Goal: Task Accomplishment & Management: Use online tool/utility

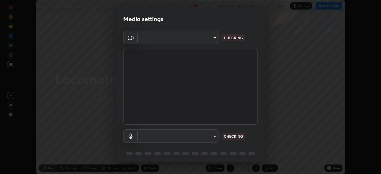
scroll to position [21, 0]
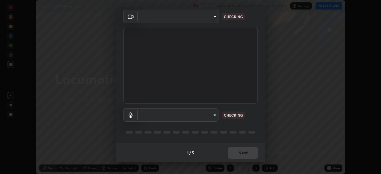
type input "68de15d3c7c539dd33a0a0d586817efffd9657a607fee3fdca6de5f810a24bd6"
click at [213, 114] on body "Erase all Locomotion & Movement Recording WAS SCHEDULED TO START AT 11:50 AM Se…" at bounding box center [190, 87] width 381 height 174
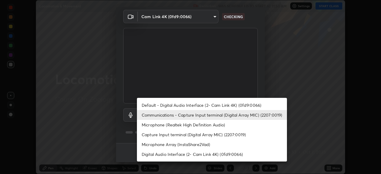
click at [216, 105] on li "Default - Digital Audio Interface (2- Cam Link 4K) (0fd9:0066)" at bounding box center [212, 105] width 150 height 10
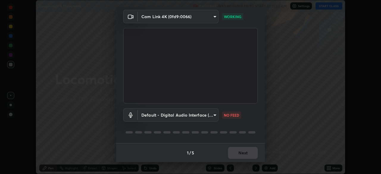
click at [214, 115] on body "Erase all Locomotion & Movement Recording WAS SCHEDULED TO START AT 11:50 AM Se…" at bounding box center [190, 87] width 381 height 174
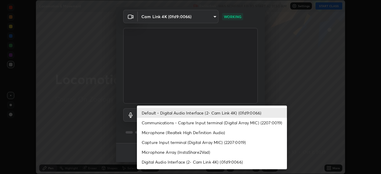
click at [219, 121] on li "Communications - Capture Input terminal (Digital Array MIC) (2207:0019)" at bounding box center [212, 123] width 150 height 10
type input "communications"
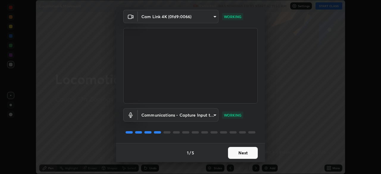
click at [250, 154] on button "Next" at bounding box center [243, 153] width 30 height 12
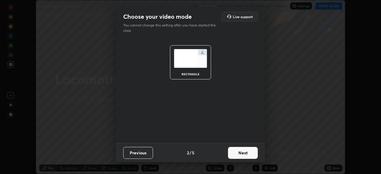
scroll to position [0, 0]
click at [254, 153] on button "Next" at bounding box center [243, 153] width 30 height 12
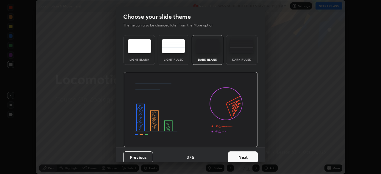
click at [253, 156] on button "Next" at bounding box center [243, 158] width 30 height 12
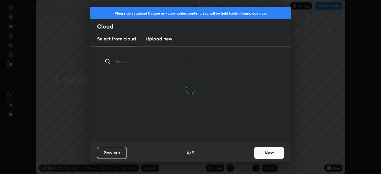
click at [266, 153] on button "Next" at bounding box center [269, 153] width 30 height 12
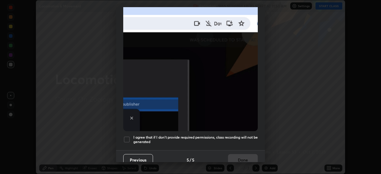
scroll to position [143, 0]
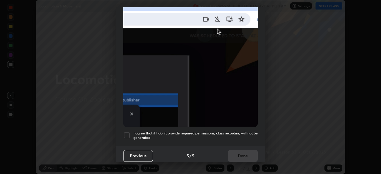
click at [127, 132] on div at bounding box center [126, 135] width 7 height 7
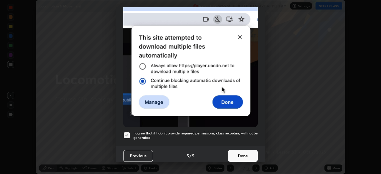
click at [241, 150] on button "Done" at bounding box center [243, 156] width 30 height 12
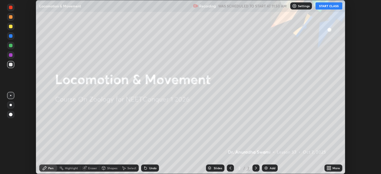
click at [334, 8] on button "START CLASS" at bounding box center [329, 5] width 27 height 7
click at [328, 167] on icon at bounding box center [327, 166] width 1 height 1
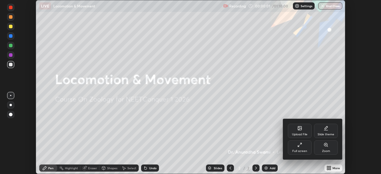
click at [300, 129] on icon at bounding box center [299, 129] width 3 height 2
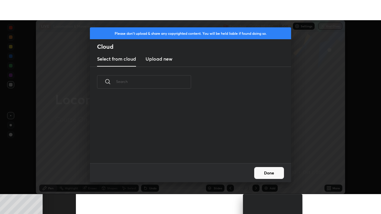
scroll to position [66, 191]
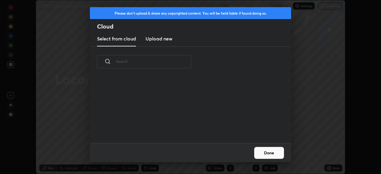
click at [167, 38] on h3 "Upload new" at bounding box center [159, 38] width 27 height 7
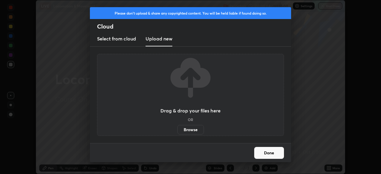
click at [195, 129] on label "Browse" at bounding box center [190, 130] width 26 height 10
click at [177, 129] on input "Browse" at bounding box center [177, 130] width 0 height 10
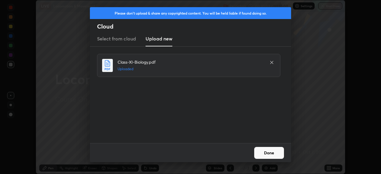
click at [275, 154] on button "Done" at bounding box center [269, 153] width 30 height 12
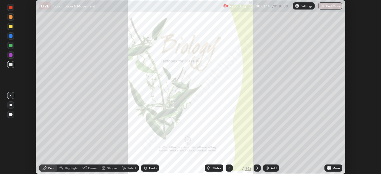
click at [330, 167] on icon at bounding box center [329, 166] width 1 height 1
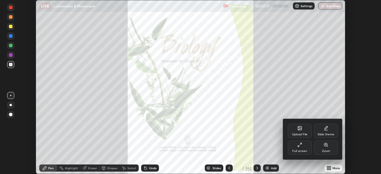
click at [302, 147] on div "Full screen" at bounding box center [300, 147] width 24 height 14
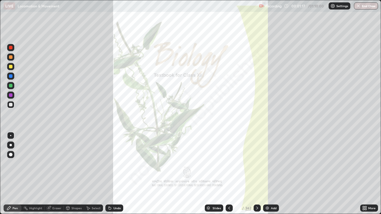
scroll to position [214, 381]
click at [257, 174] on icon at bounding box center [257, 208] width 5 height 5
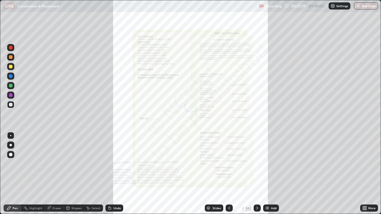
click at [257, 174] on icon at bounding box center [257, 208] width 5 height 5
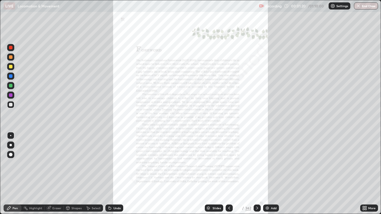
click at [216, 174] on div "Slides" at bounding box center [217, 208] width 8 height 3
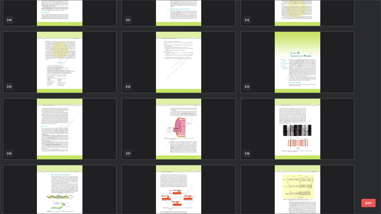
scroll to position [6924, 0]
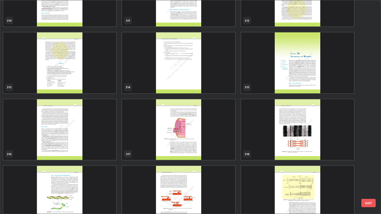
click at [188, 148] on img "grid" at bounding box center [178, 129] width 113 height 61
click at [189, 148] on img "grid" at bounding box center [178, 129] width 113 height 61
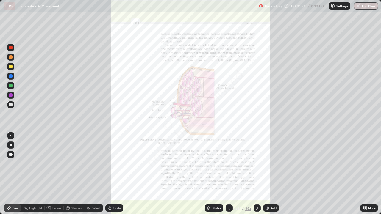
click at [229, 174] on icon at bounding box center [229, 208] width 5 height 5
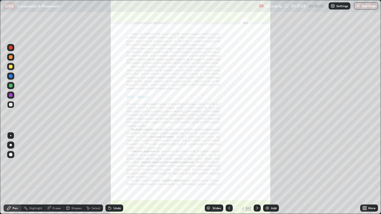
click at [257, 174] on icon at bounding box center [257, 208] width 5 height 5
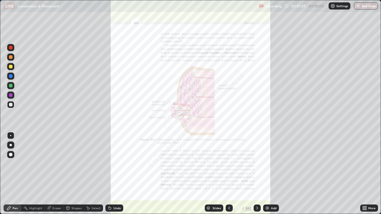
click at [366, 174] on icon at bounding box center [365, 209] width 1 height 1
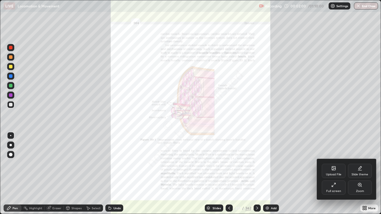
click at [360, 174] on icon at bounding box center [359, 184] width 3 height 3
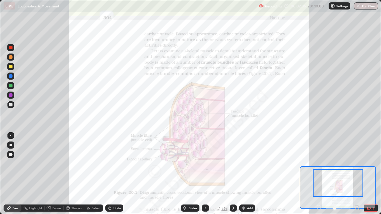
click at [10, 94] on div at bounding box center [11, 95] width 4 height 4
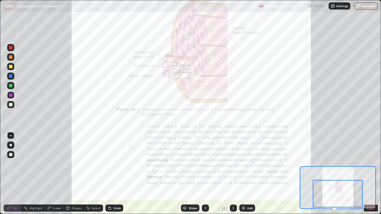
click at [233, 174] on icon at bounding box center [233, 208] width 5 height 5
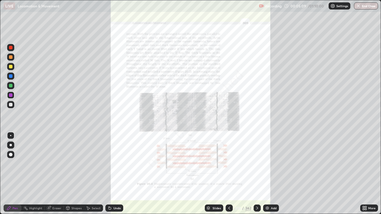
click at [364, 174] on icon at bounding box center [363, 207] width 1 height 1
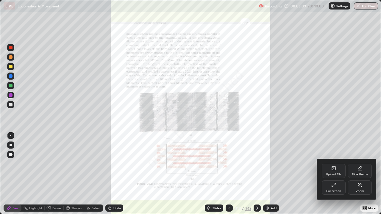
click at [360, 174] on icon at bounding box center [359, 185] width 5 height 5
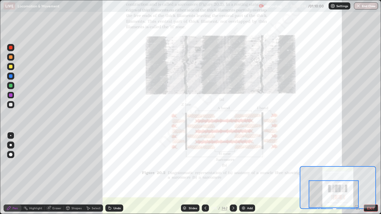
click at [234, 174] on icon at bounding box center [233, 208] width 5 height 5
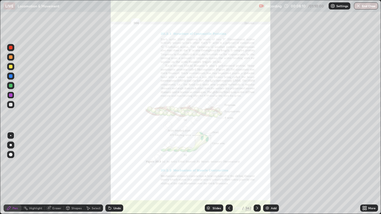
click at [366, 174] on icon at bounding box center [365, 209] width 1 height 1
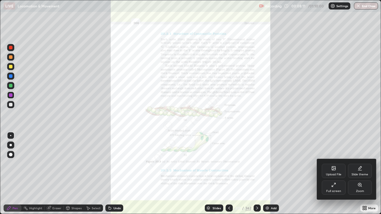
click at [360, 174] on div "Zoom" at bounding box center [360, 188] width 24 height 14
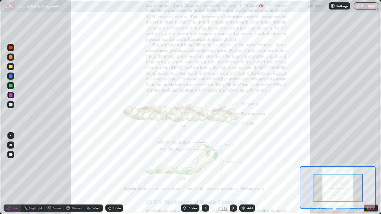
click at [245, 174] on img at bounding box center [243, 208] width 5 height 5
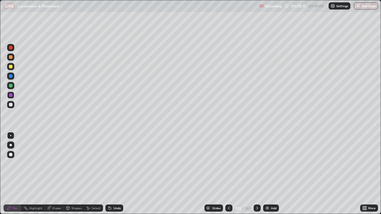
click at [11, 104] on div at bounding box center [11, 105] width 4 height 4
click at [269, 174] on div "Add" at bounding box center [271, 208] width 16 height 7
click at [10, 95] on div at bounding box center [11, 95] width 4 height 4
click at [12, 104] on div at bounding box center [11, 105] width 4 height 4
click at [12, 87] on div at bounding box center [11, 86] width 4 height 4
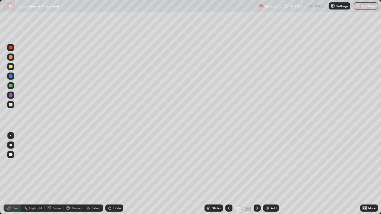
click at [269, 174] on img at bounding box center [267, 208] width 5 height 5
click at [11, 104] on div at bounding box center [11, 105] width 4 height 4
click at [229, 174] on icon at bounding box center [229, 208] width 5 height 5
click at [259, 174] on div at bounding box center [257, 208] width 7 height 7
click at [269, 174] on div "Add" at bounding box center [271, 208] width 16 height 7
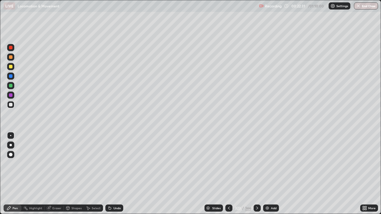
click at [10, 105] on div at bounding box center [11, 105] width 4 height 4
click at [10, 96] on div at bounding box center [11, 95] width 4 height 4
click at [267, 174] on img at bounding box center [267, 208] width 5 height 5
click at [229, 174] on icon at bounding box center [229, 208] width 5 height 5
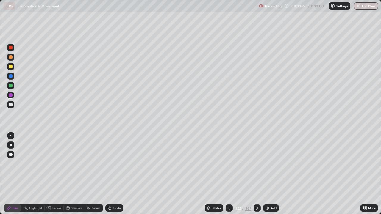
click at [229, 174] on icon at bounding box center [229, 208] width 5 height 5
click at [229, 174] on icon at bounding box center [229, 208] width 2 height 3
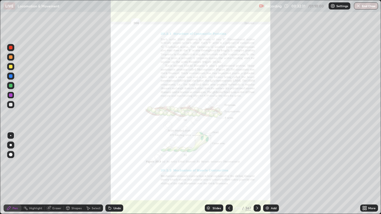
click at [363, 174] on icon at bounding box center [363, 209] width 1 height 1
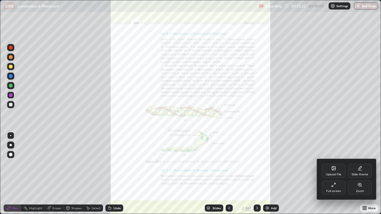
click at [361, 174] on div "Zoom" at bounding box center [360, 188] width 24 height 14
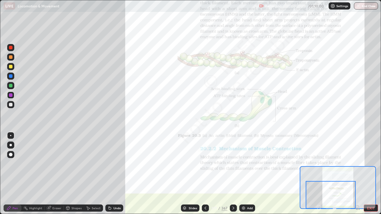
click at [357, 7] on img "button" at bounding box center [358, 6] width 5 height 5
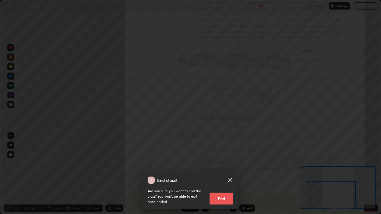
click at [224, 174] on button "End" at bounding box center [222, 199] width 24 height 12
